Goal: Navigation & Orientation: Go to known website

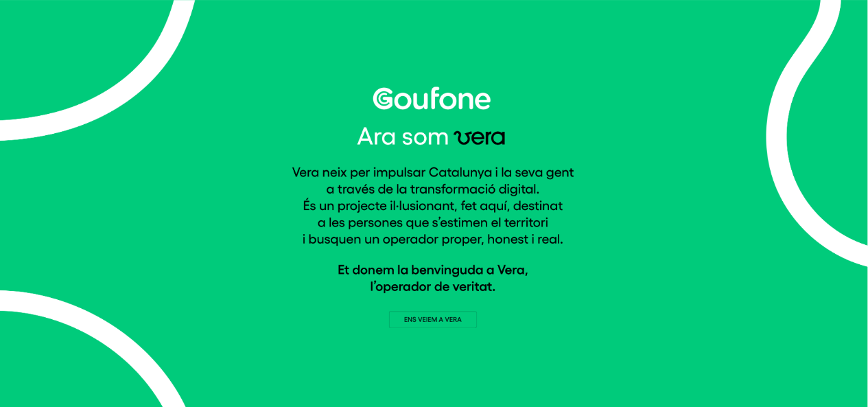
click at [445, 322] on img at bounding box center [434, 206] width 285 height 241
click at [435, 320] on img at bounding box center [434, 206] width 285 height 241
